Goal: Information Seeking & Learning: Learn about a topic

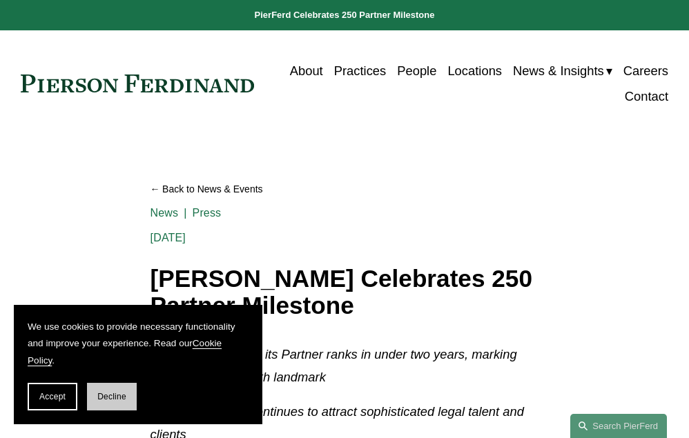
click at [95, 388] on button "Decline" at bounding box center [112, 397] width 50 height 28
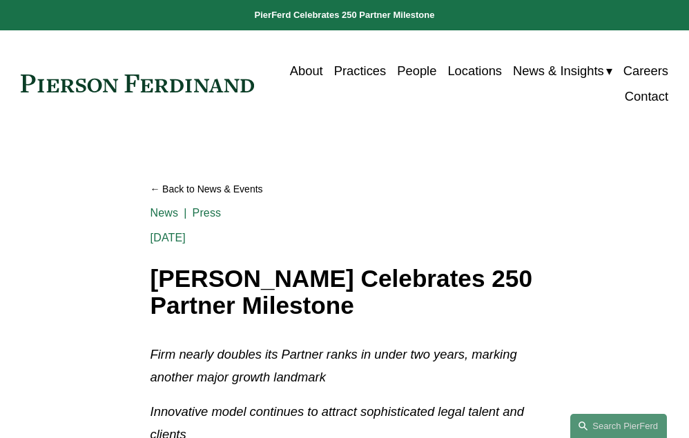
click at [342, 73] on link "Practices" at bounding box center [360, 71] width 52 height 26
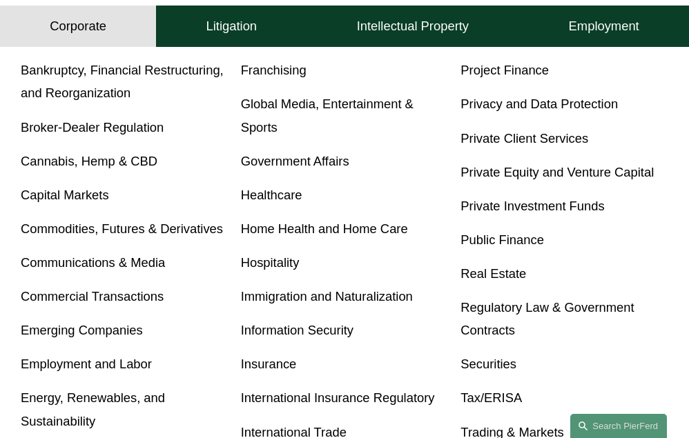
scroll to position [500, 0]
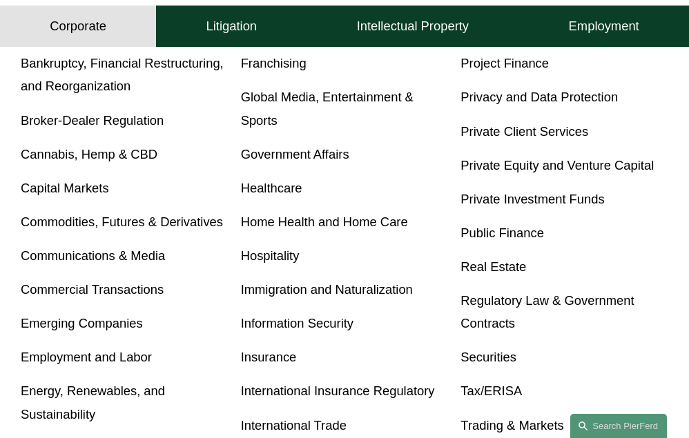
click at [258, 360] on link "Insurance" at bounding box center [269, 357] width 56 height 14
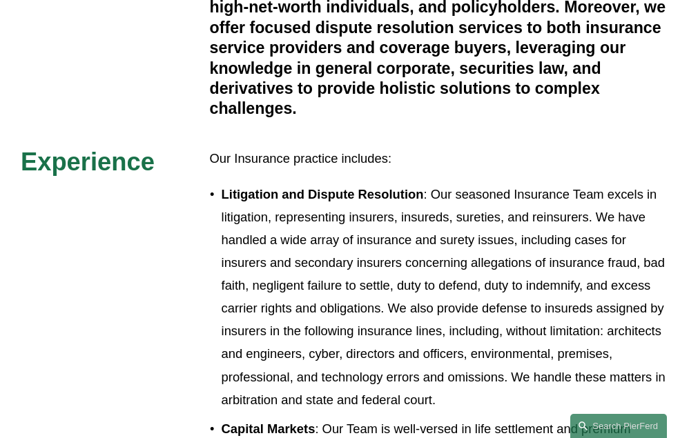
scroll to position [661, 0]
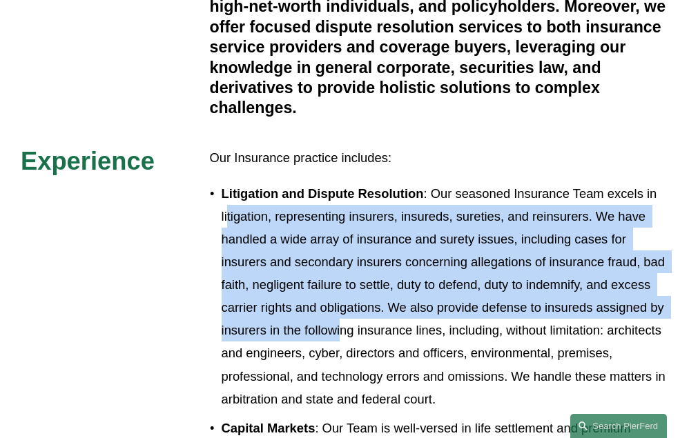
drag, startPoint x: 228, startPoint y: 221, endPoint x: 339, endPoint y: 332, distance: 156.6
click at [339, 332] on p "Litigation and Dispute Resolution : Our seasoned Insurance Team excels in litig…" at bounding box center [444, 296] width 447 height 228
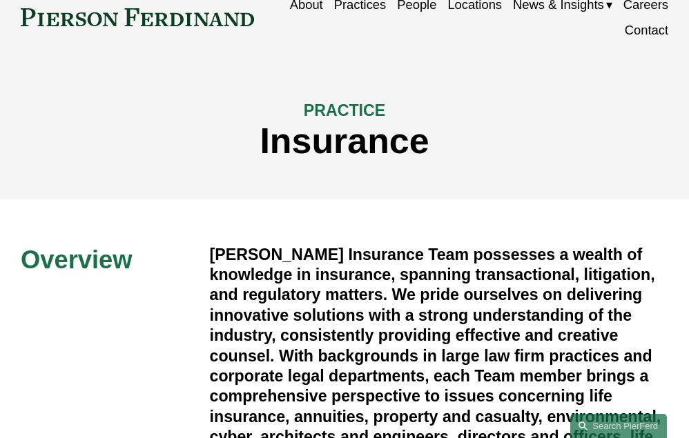
scroll to position [0, 0]
